Goal: Browse casually: Explore the website without a specific task or goal

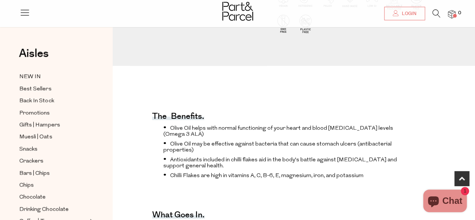
scroll to position [226, 0]
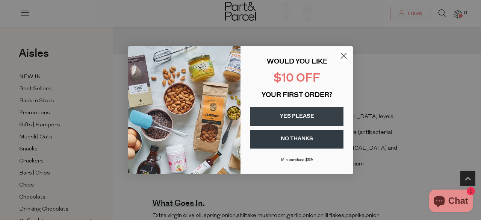
click at [344, 55] on icon "Close dialog" at bounding box center [343, 55] width 13 height 13
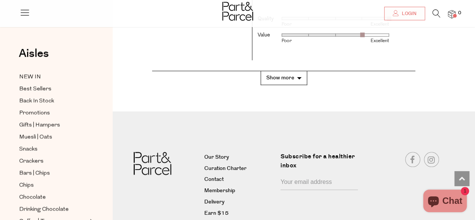
scroll to position [1783, 0]
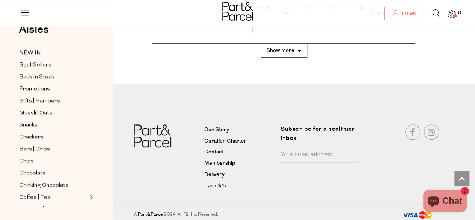
click at [295, 151] on input "Your email address" at bounding box center [319, 155] width 77 height 14
type input "robertrowton@live.com"
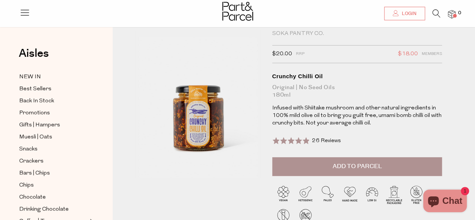
scroll to position [0, 0]
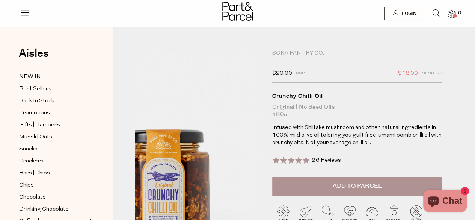
click at [241, 88] on img at bounding box center [163, 163] width 226 height 266
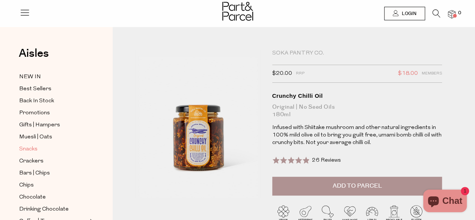
click at [27, 146] on span "Snacks" at bounding box center [28, 149] width 18 height 9
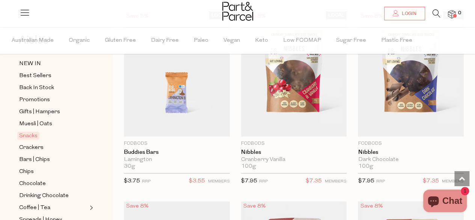
scroll to position [1804, 0]
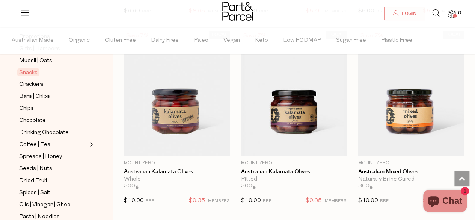
scroll to position [113, 0]
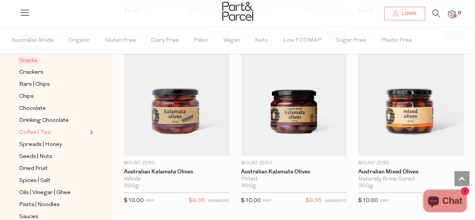
click at [27, 128] on span "Coffee | Tea" at bounding box center [34, 132] width 31 height 9
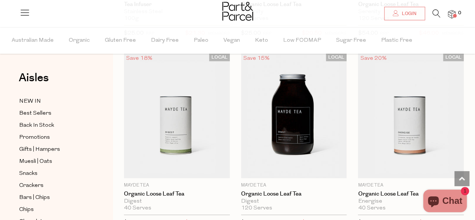
scroll to position [2520, 0]
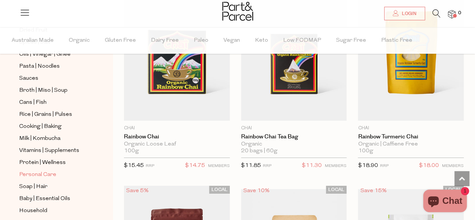
scroll to position [226, 0]
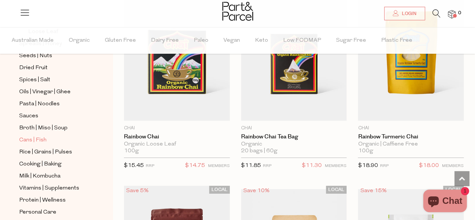
click at [33, 136] on span "Cans | Fish" at bounding box center [32, 140] width 27 height 9
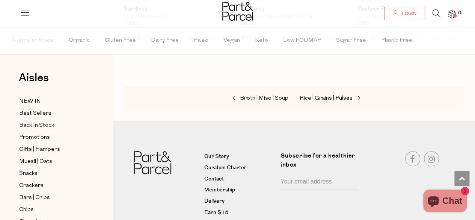
scroll to position [1551, 0]
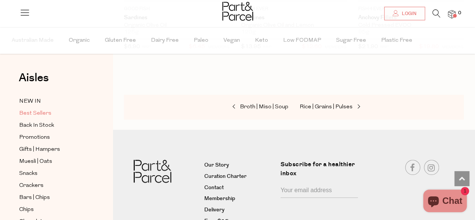
click at [30, 114] on span "Best Sellers" at bounding box center [35, 113] width 32 height 9
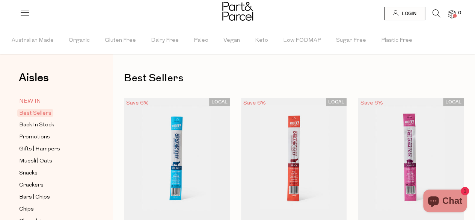
click at [32, 103] on span "NEW IN" at bounding box center [30, 101] width 22 height 9
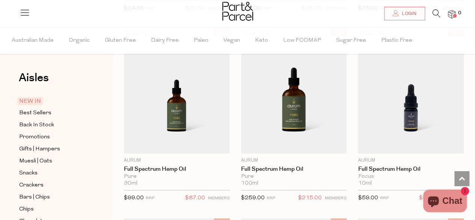
scroll to position [447, 0]
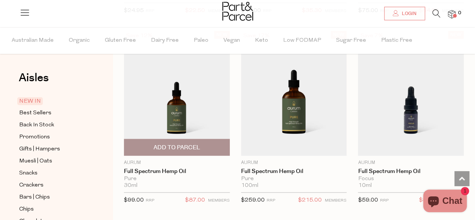
click at [176, 109] on img at bounding box center [177, 92] width 106 height 125
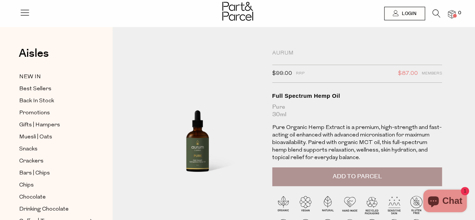
click at [81, 56] on div "Aisles Clear" at bounding box center [56, 57] width 75 height 19
